Goal: Information Seeking & Learning: Learn about a topic

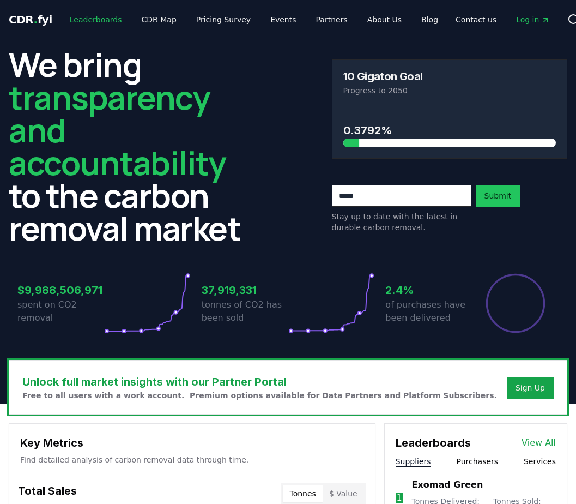
click at [98, 19] on link "Leaderboards" at bounding box center [96, 20] width 70 height 20
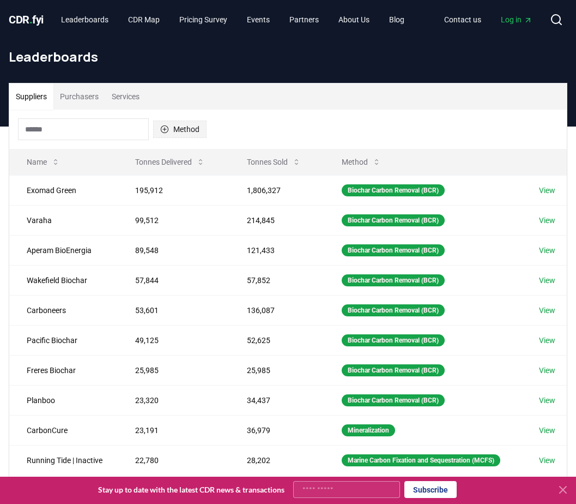
click at [193, 134] on button "Method" at bounding box center [179, 128] width 53 height 17
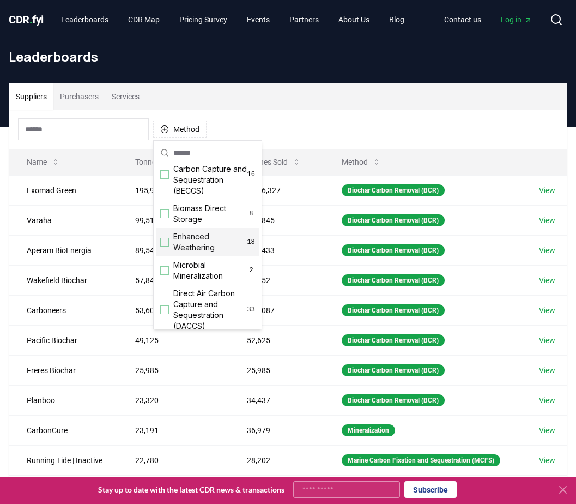
scroll to position [163, 0]
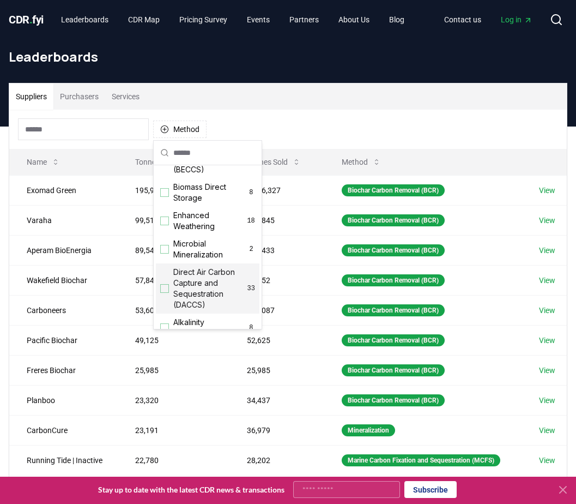
drag, startPoint x: 206, startPoint y: 304, endPoint x: 215, endPoint y: 303, distance: 9.3
click at [206, 305] on span "Direct Air Carbon Capture and Sequestration (DACCS)" at bounding box center [210, 288] width 74 height 44
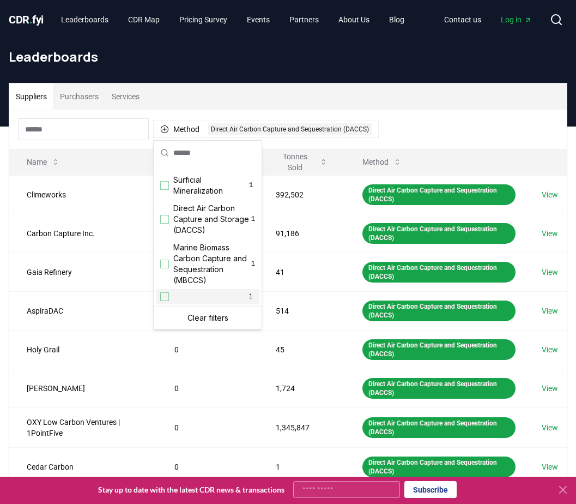
scroll to position [373, 0]
click at [205, 229] on span "Direct Air Carbon Capture and Storage (DACCS)" at bounding box center [212, 219] width 78 height 33
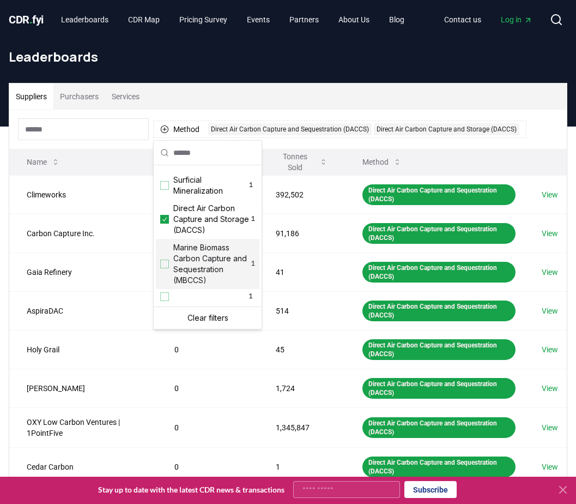
click at [417, 150] on th "Method" at bounding box center [434, 162] width 179 height 26
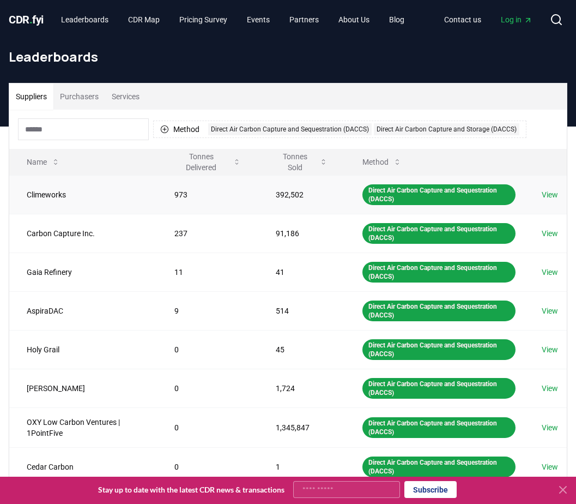
click at [203, 196] on td "973" at bounding box center [207, 194] width 101 height 39
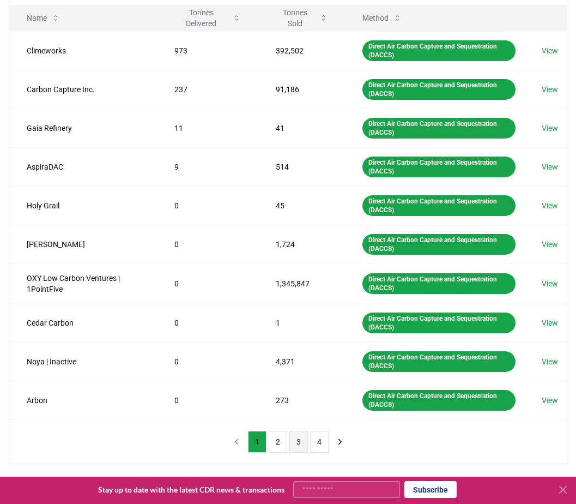
scroll to position [163, 0]
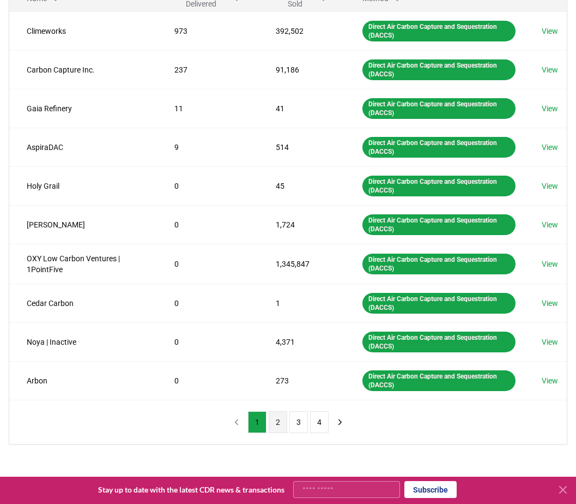
click at [282, 416] on button "2" at bounding box center [278, 422] width 19 height 22
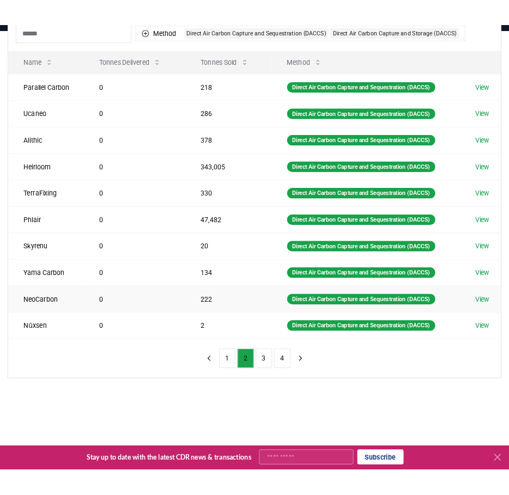
scroll to position [54, 0]
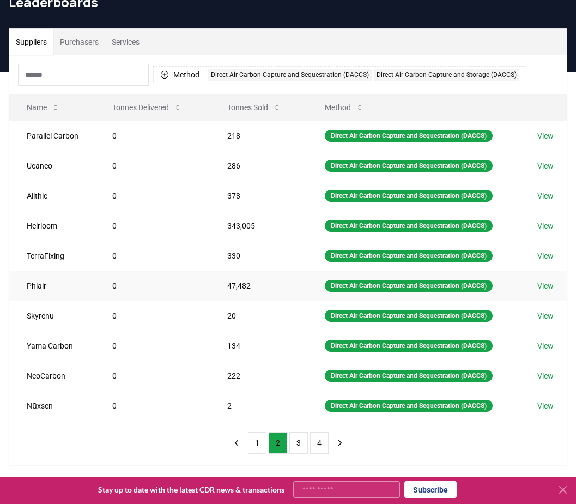
click at [163, 289] on td "0" at bounding box center [152, 285] width 115 height 30
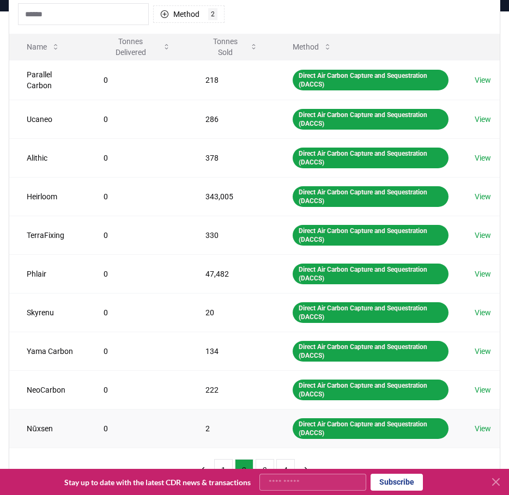
scroll to position [218, 0]
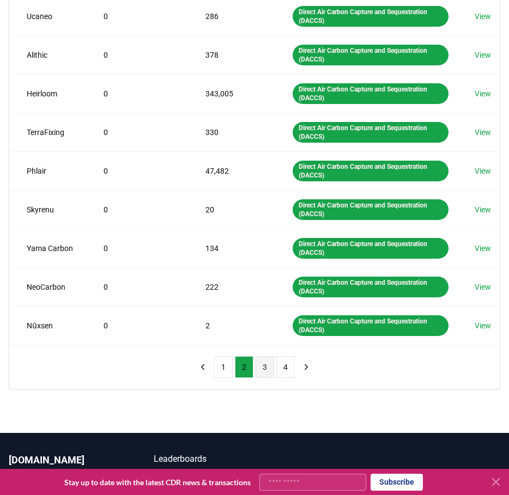
click at [259, 368] on button "3" at bounding box center [265, 367] width 19 height 22
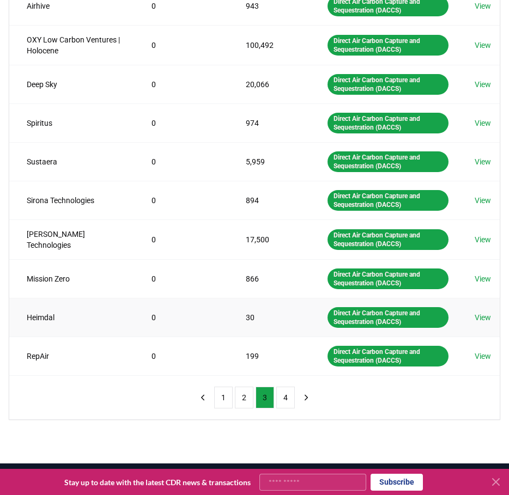
scroll to position [163, 0]
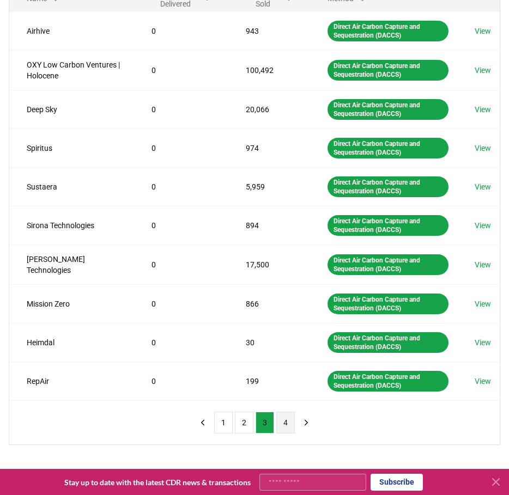
click at [281, 421] on button "4" at bounding box center [285, 423] width 19 height 22
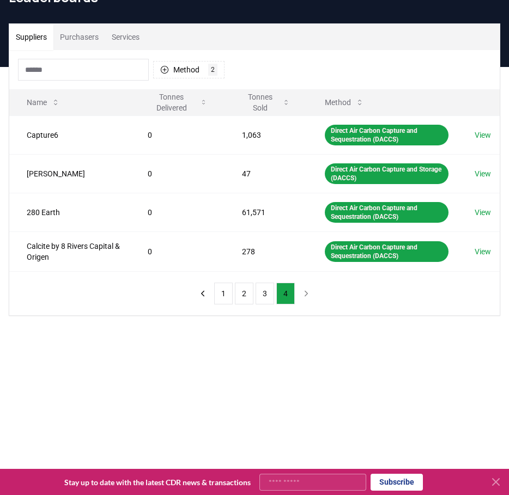
scroll to position [54, 0]
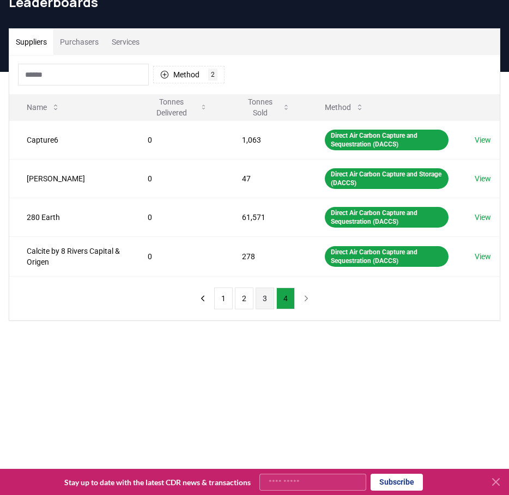
click at [263, 300] on button "3" at bounding box center [265, 299] width 19 height 22
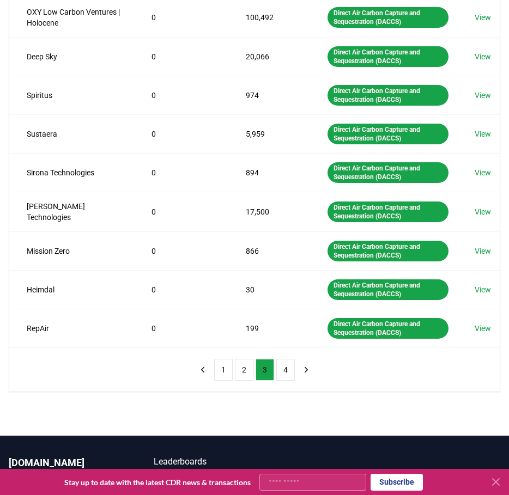
scroll to position [272, 0]
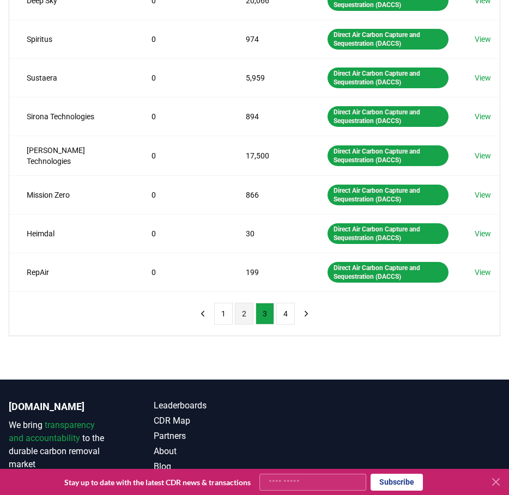
click at [250, 311] on button "2" at bounding box center [244, 314] width 19 height 22
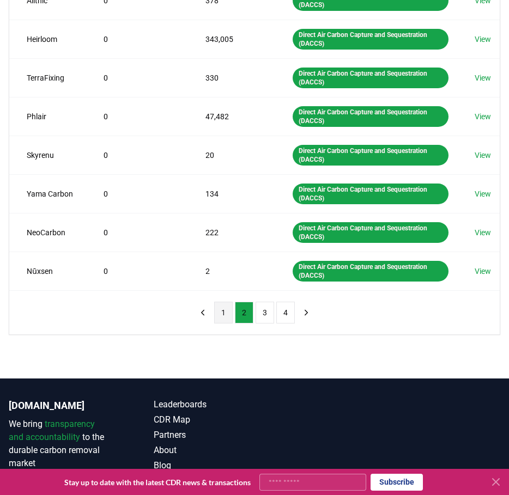
click at [225, 314] on button "1" at bounding box center [223, 313] width 19 height 22
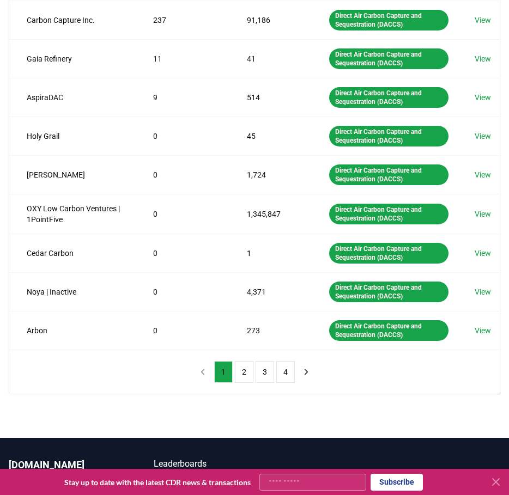
scroll to position [218, 0]
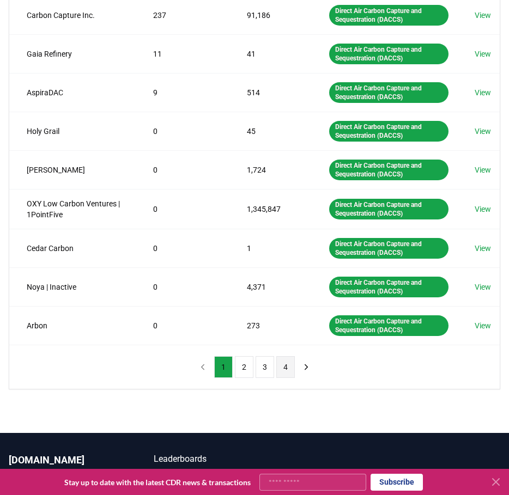
click at [290, 360] on button "4" at bounding box center [285, 367] width 19 height 22
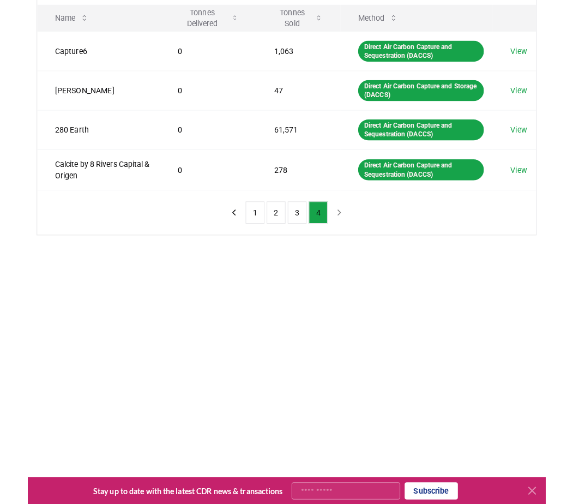
scroll to position [109, 0]
